Goal: Find specific page/section: Find specific page/section

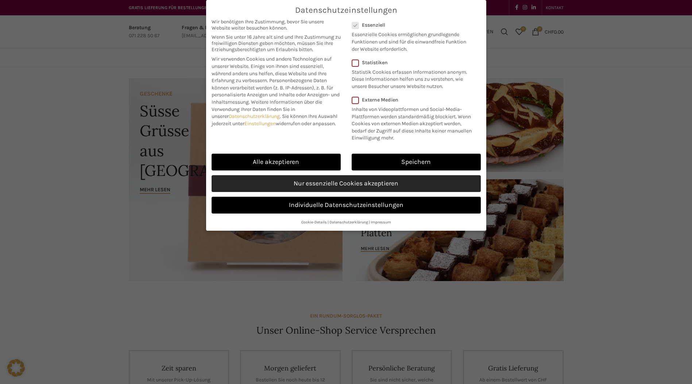
click at [363, 192] on link "Nur essenzielle Cookies akzeptieren" at bounding box center [346, 183] width 269 height 17
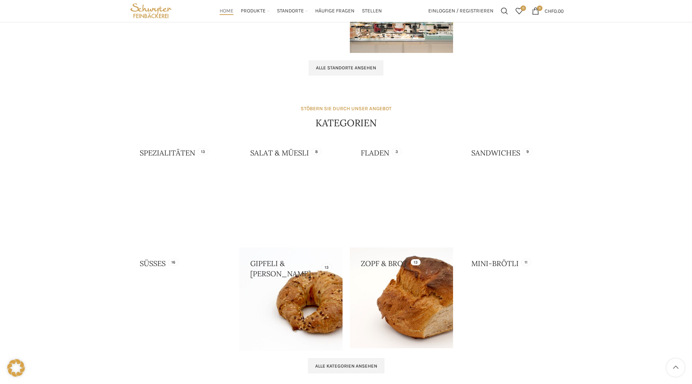
scroll to position [504, 0]
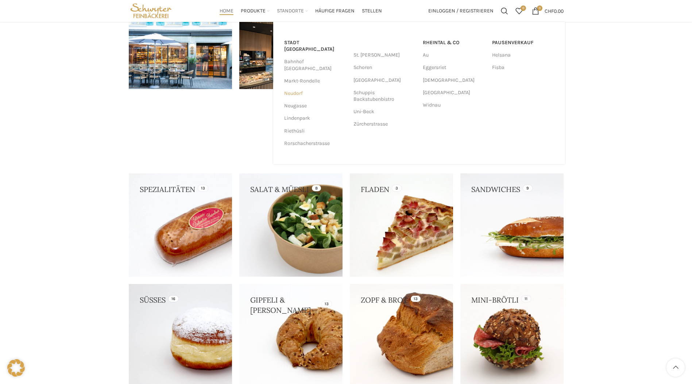
click at [290, 87] on link "Neudorf" at bounding box center [315, 93] width 62 height 12
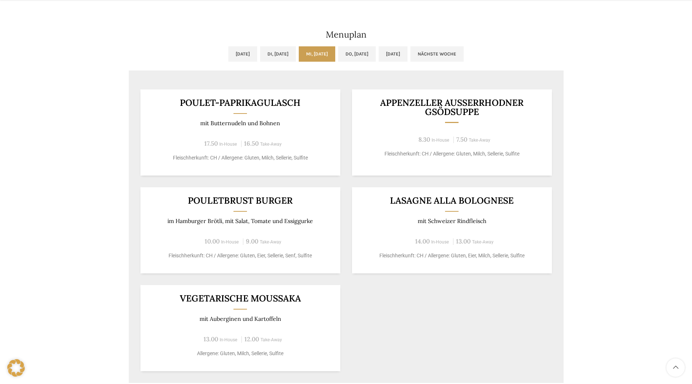
scroll to position [401, 0]
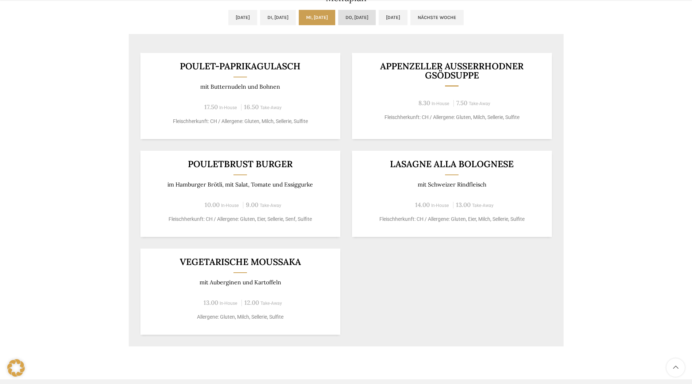
click at [372, 17] on link "Do, 16.10.2025" at bounding box center [357, 17] width 38 height 15
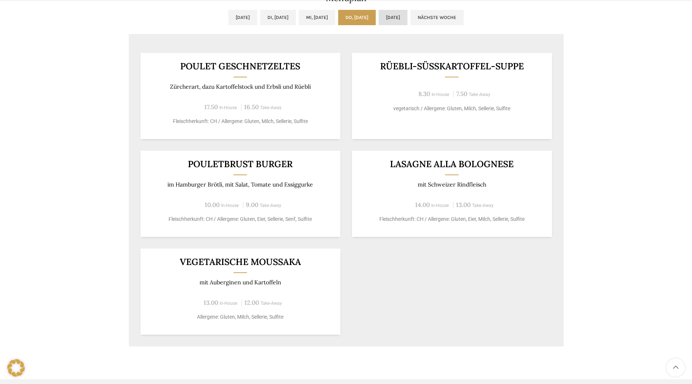
click at [407, 14] on link "Fr, 17.10.2025" at bounding box center [393, 17] width 29 height 15
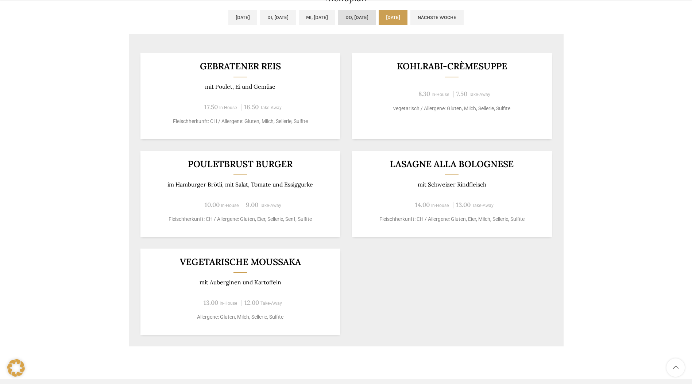
click at [374, 15] on link "Do, 16.10.2025" at bounding box center [357, 17] width 38 height 15
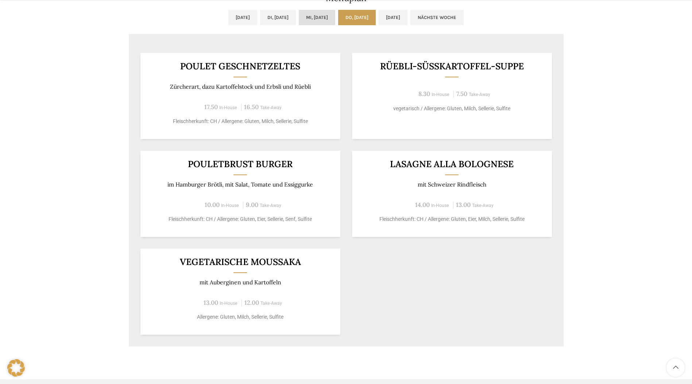
click at [324, 19] on link "Mi, 15.10.2025" at bounding box center [317, 17] width 36 height 15
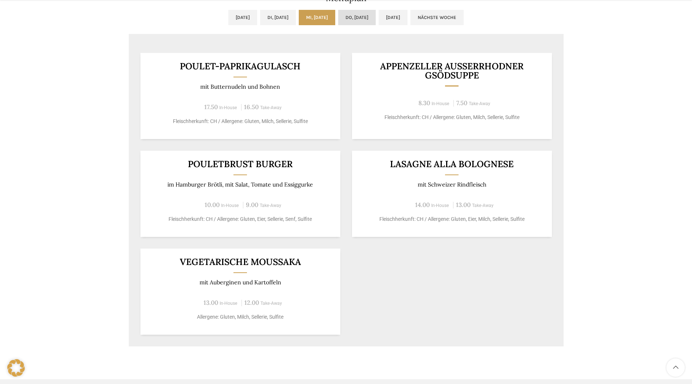
click at [363, 16] on link "Do, 16.10.2025" at bounding box center [357, 17] width 38 height 15
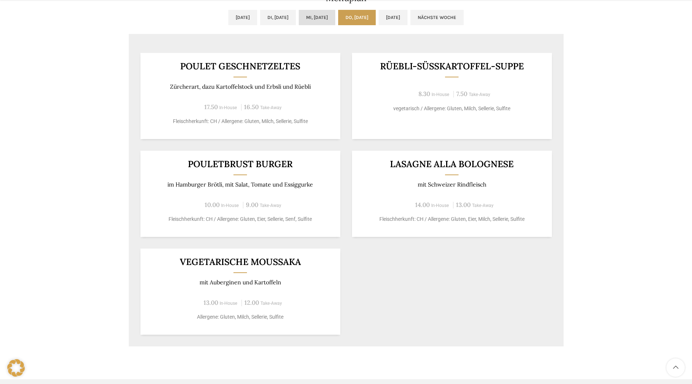
click at [320, 17] on link "Mi, 15.10.2025" at bounding box center [317, 17] width 36 height 15
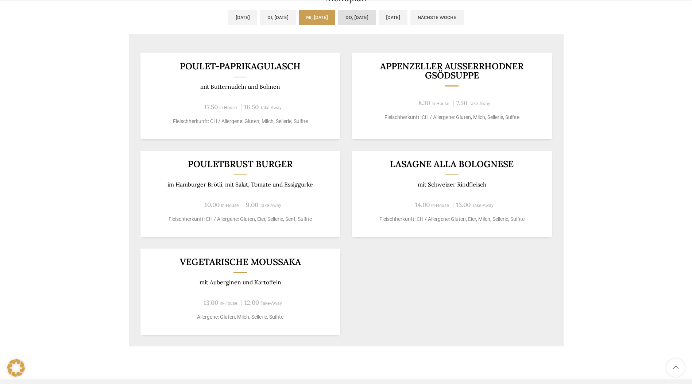
click at [367, 15] on link "Do, 16.10.2025" at bounding box center [357, 17] width 38 height 15
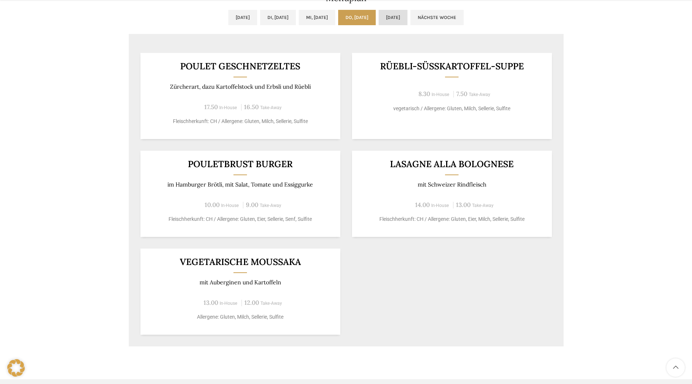
click at [407, 17] on link "Fr, 17.10.2025" at bounding box center [393, 17] width 29 height 15
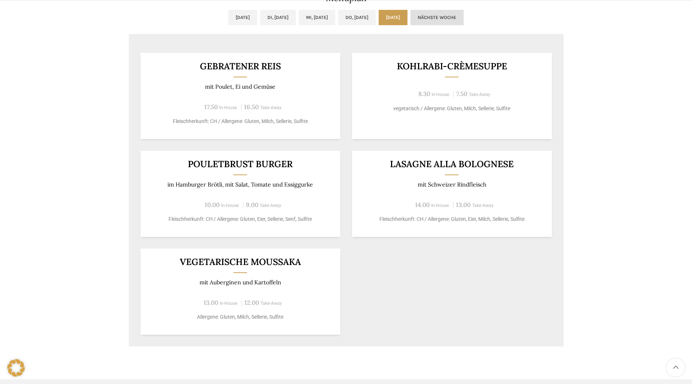
click at [460, 19] on link "Nächste Woche" at bounding box center [436, 17] width 53 height 15
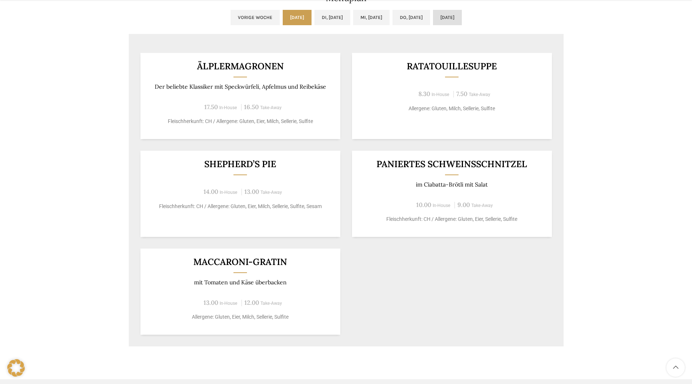
click at [460, 15] on link "Fr, 24.10.2025" at bounding box center [447, 17] width 29 height 15
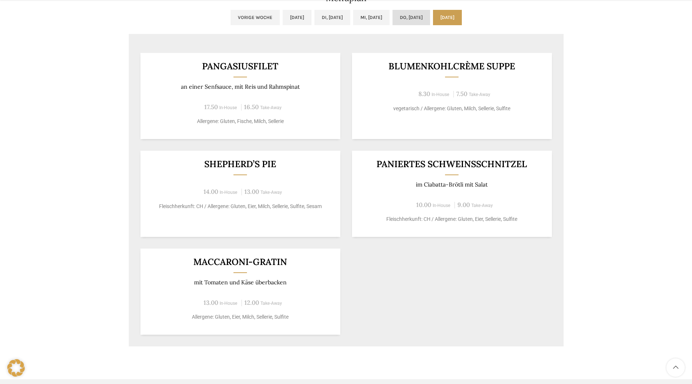
click at [410, 17] on link "Do, 23.10.2025" at bounding box center [412, 17] width 38 height 15
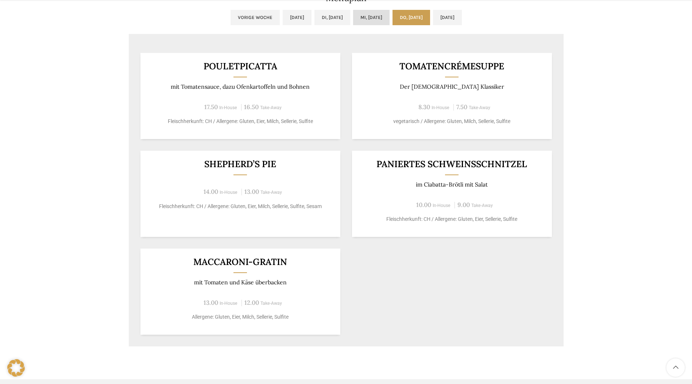
click at [365, 19] on link "Mi, 22.10.2025" at bounding box center [371, 17] width 36 height 15
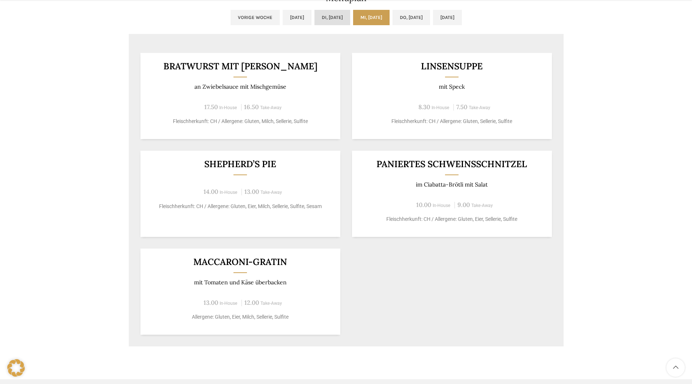
click at [322, 19] on link "Di, 21.10.2025" at bounding box center [332, 17] width 36 height 15
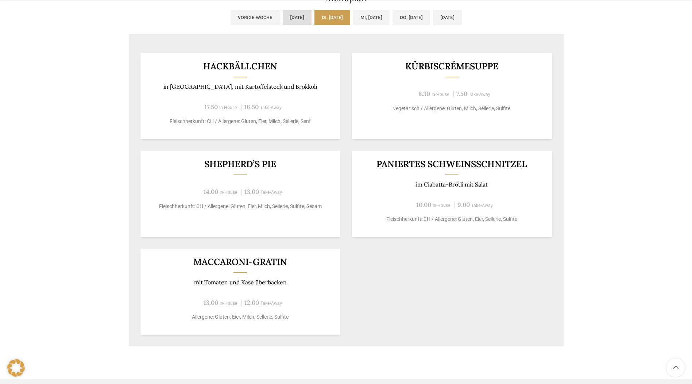
click at [283, 15] on link "Mo, 20.10.2025" at bounding box center [297, 17] width 29 height 15
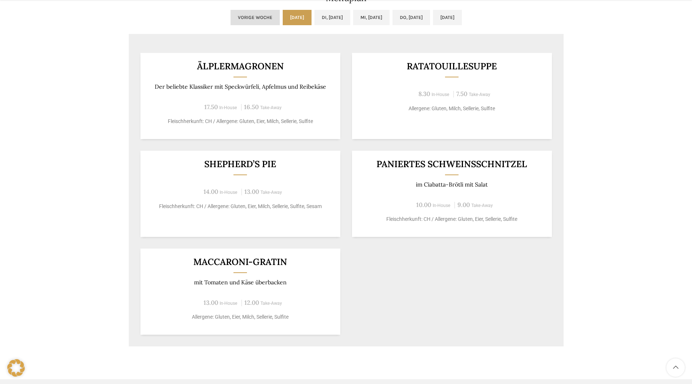
click at [231, 18] on link "Vorige Woche" at bounding box center [255, 17] width 49 height 15
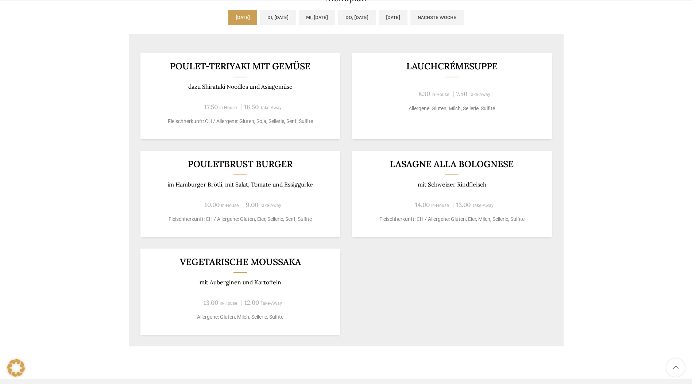
click at [229, 18] on link "Mo, 13.10.2025" at bounding box center [242, 17] width 29 height 15
click at [271, 16] on link "Di, 14.10.2025" at bounding box center [278, 17] width 36 height 15
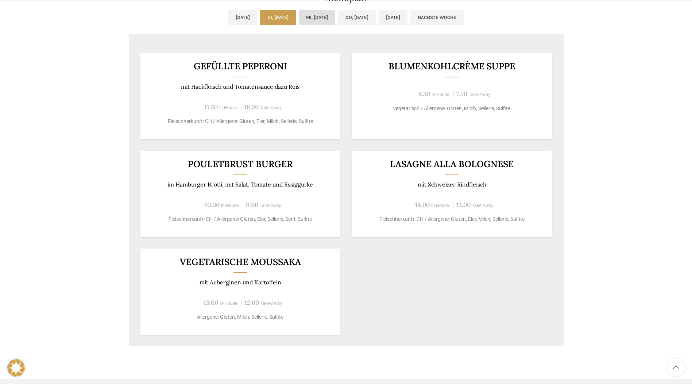
click at [308, 17] on link "Mi, 15.10.2025" at bounding box center [317, 17] width 36 height 15
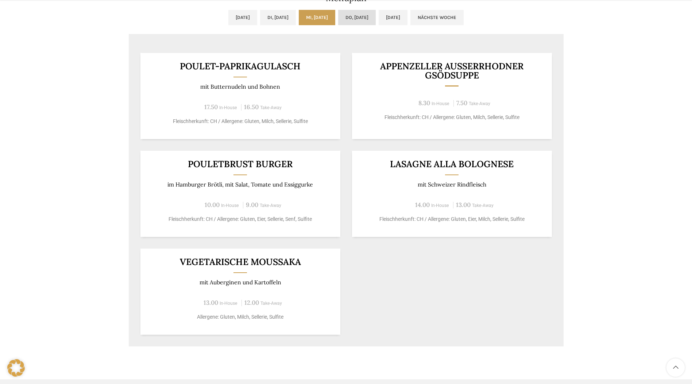
click at [370, 18] on link "Do, 16.10.2025" at bounding box center [357, 17] width 38 height 15
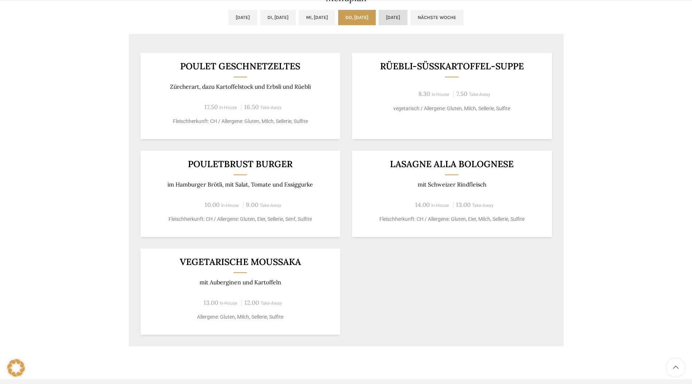
click at [400, 15] on link "Fr, 17.10.2025" at bounding box center [393, 17] width 29 height 15
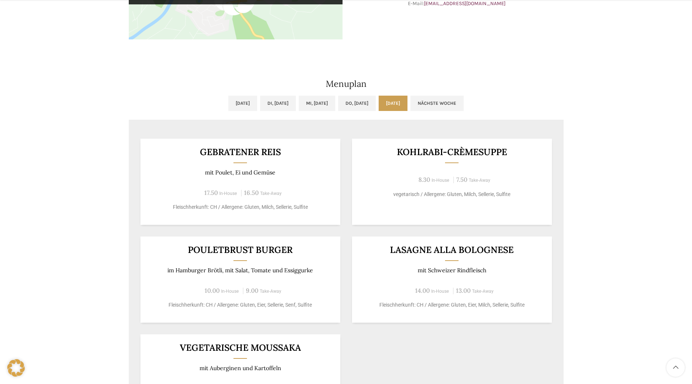
scroll to position [534, 0]
